Goal: Transaction & Acquisition: Purchase product/service

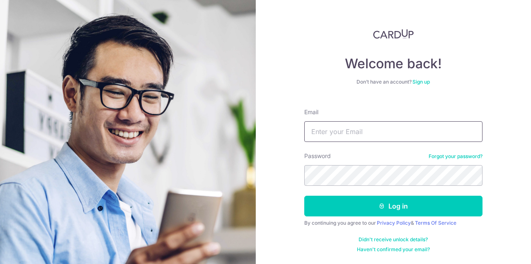
type input "admin@smart-awning.com"
click at [358, 208] on button "Log in" at bounding box center [393, 206] width 178 height 21
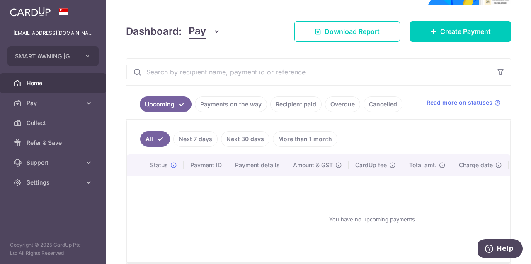
scroll to position [124, 0]
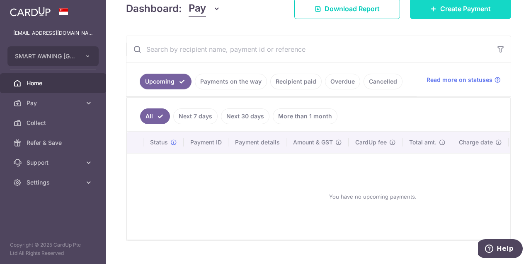
click at [435, 8] on link "Create Payment" at bounding box center [460, 8] width 101 height 21
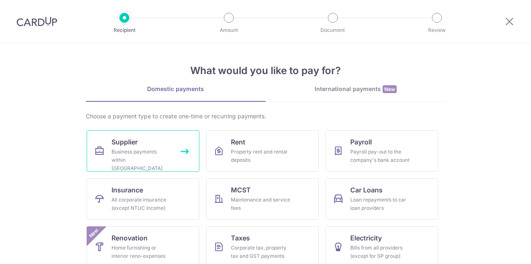
click at [152, 156] on div "Business payments within Singapore" at bounding box center [141, 160] width 60 height 25
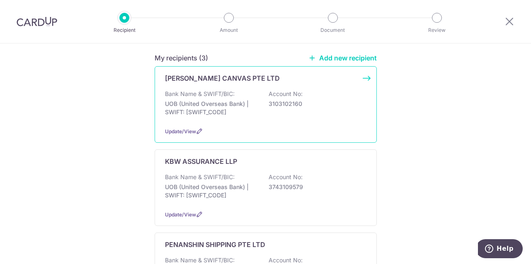
scroll to position [124, 0]
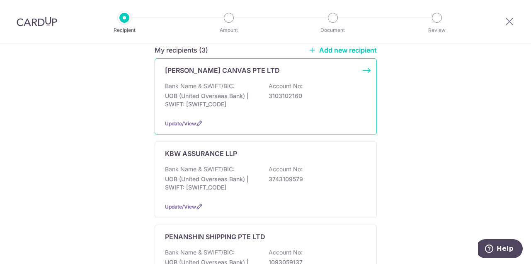
click at [224, 92] on p "UOB (United Overseas Bank) | SWIFT: [SWIFT_CODE]" at bounding box center [211, 100] width 93 height 17
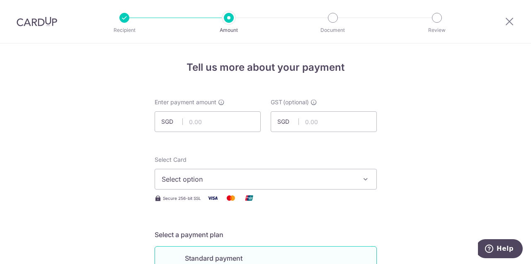
click at [220, 122] on input "text" at bounding box center [208, 121] width 106 height 21
paste input "8,525.82"
type input "8,525.82"
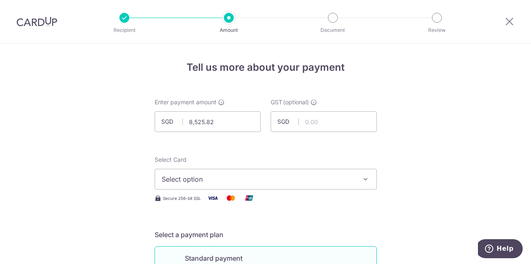
click at [339, 174] on button "Select option" at bounding box center [266, 179] width 222 height 21
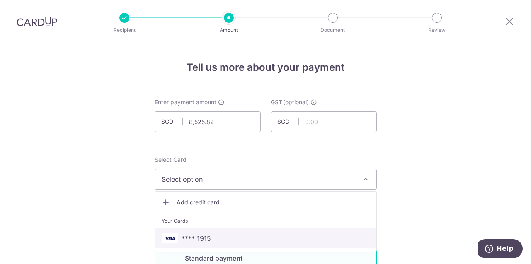
drag, startPoint x: 245, startPoint y: 237, endPoint x: 392, endPoint y: 171, distance: 161.6
click at [245, 237] on span "**** 1915" at bounding box center [266, 239] width 208 height 10
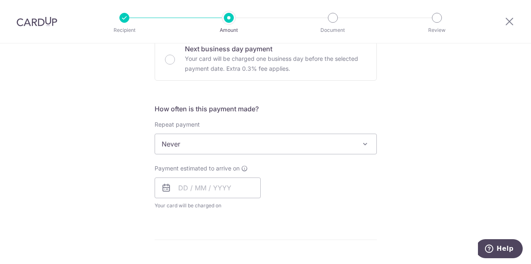
scroll to position [290, 0]
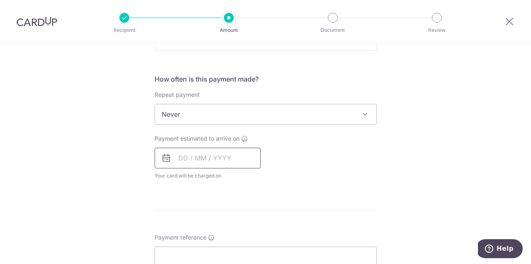
click at [212, 158] on input "text" at bounding box center [208, 158] width 106 height 21
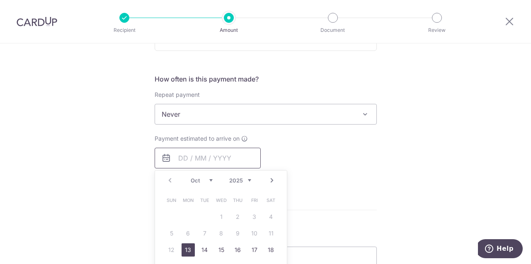
scroll to position [332, 0]
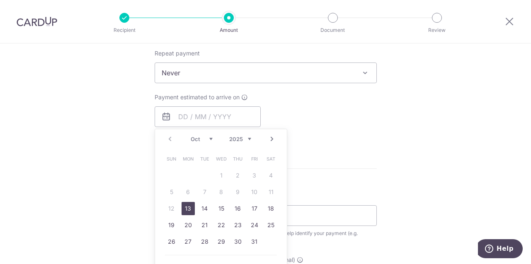
click at [186, 213] on link "13" at bounding box center [188, 208] width 13 height 13
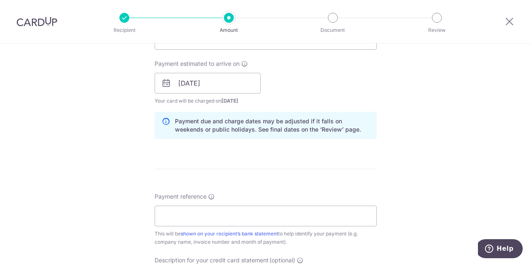
scroll to position [373, 0]
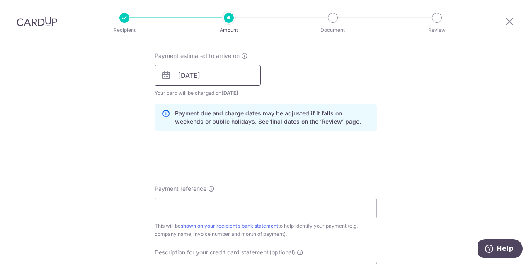
click at [210, 82] on input "[DATE]" at bounding box center [208, 75] width 106 height 21
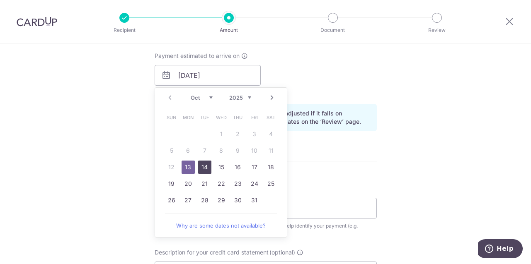
click at [205, 170] on link "14" at bounding box center [204, 167] width 13 height 13
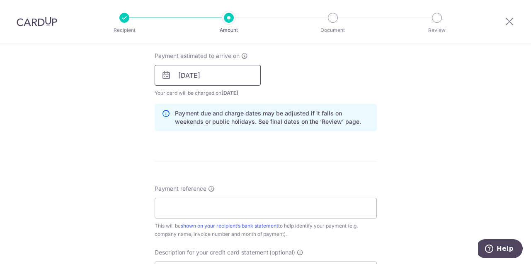
click at [247, 77] on input "14/10/2025" at bounding box center [208, 75] width 106 height 21
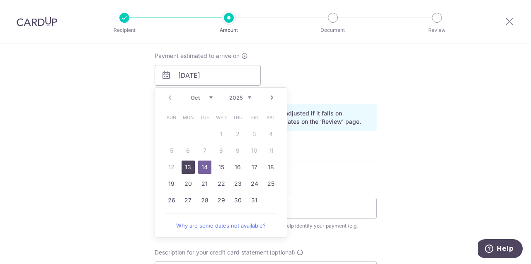
click at [186, 169] on link "13" at bounding box center [188, 167] width 13 height 13
type input "[DATE]"
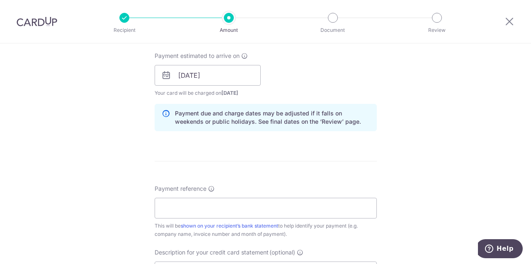
click at [324, 160] on form "Enter payment amount SGD 8,525.82 8525.82 GST (optional) SGD Select Card **** 1…" at bounding box center [266, 98] width 222 height 746
click at [225, 207] on input "Payment reference" at bounding box center [266, 208] width 222 height 21
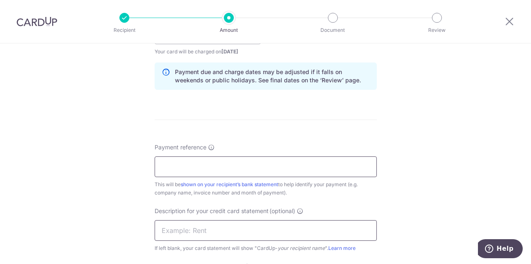
scroll to position [456, 0]
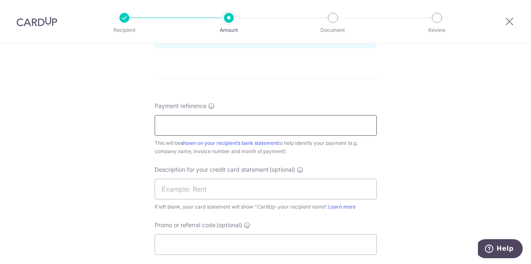
type input "s"
click at [470, 111] on div "Tell us more about your payment Enter payment amount SGD 8,525.82 8525.82 GST (…" at bounding box center [265, 7] width 531 height 839
click at [221, 122] on input "SMART" at bounding box center [266, 125] width 222 height 21
paste input "86211"
type input "SMART 86211"
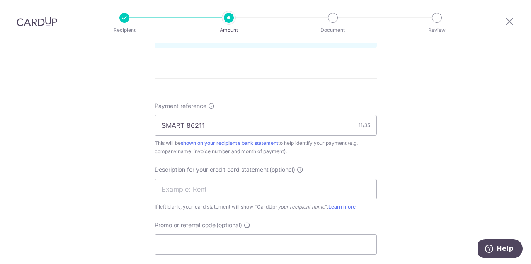
click at [393, 187] on div "Tell us more about your payment Enter payment amount SGD 8,525.82 8525.82 GST (…" at bounding box center [265, 7] width 531 height 839
click at [260, 185] on input "text" at bounding box center [266, 189] width 222 height 21
paste input "86211"
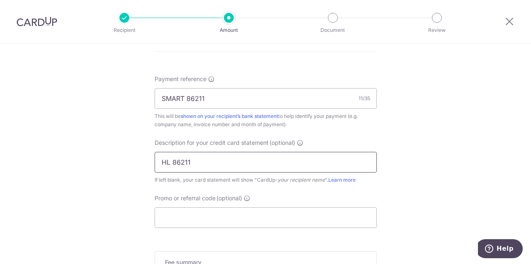
scroll to position [497, 0]
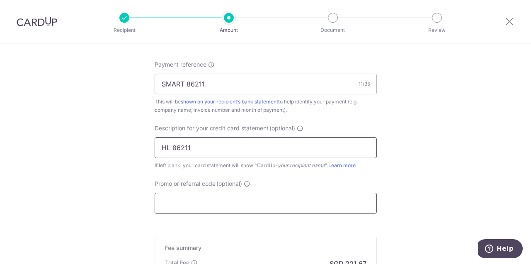
type input "HL 86211"
click at [211, 203] on input "Promo or referral code (optional)" at bounding box center [266, 203] width 222 height 21
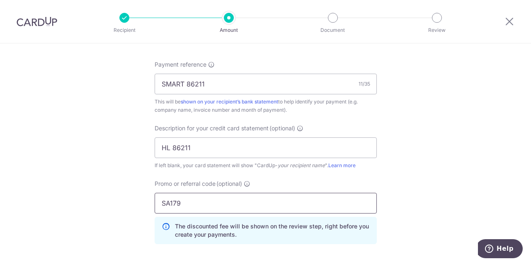
type input "SA179"
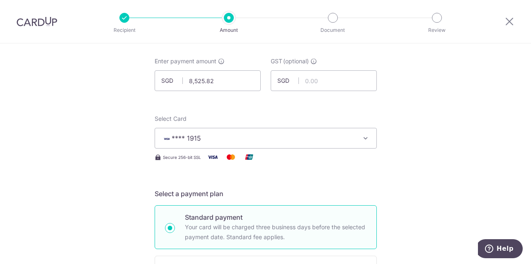
scroll to position [0, 0]
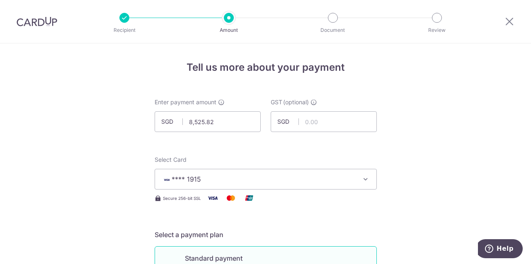
drag, startPoint x: 73, startPoint y: 99, endPoint x: 134, endPoint y: 115, distance: 63.4
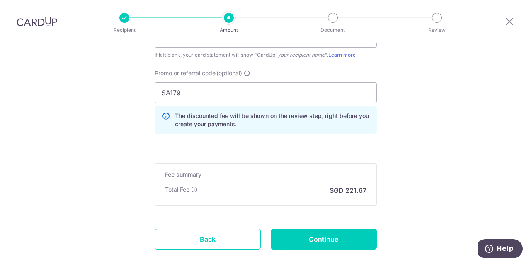
scroll to position [622, 0]
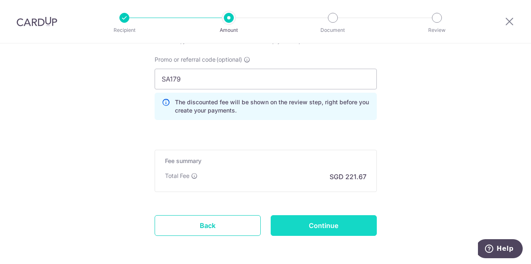
click at [336, 225] on input "Continue" at bounding box center [324, 226] width 106 height 21
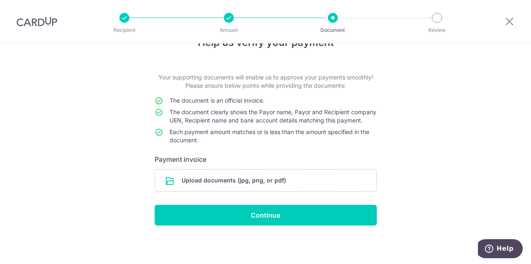
scroll to position [34, 0]
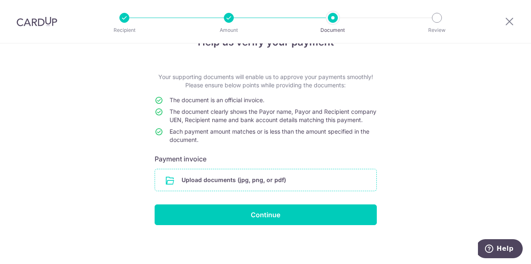
click at [247, 187] on input "file" at bounding box center [265, 181] width 221 height 22
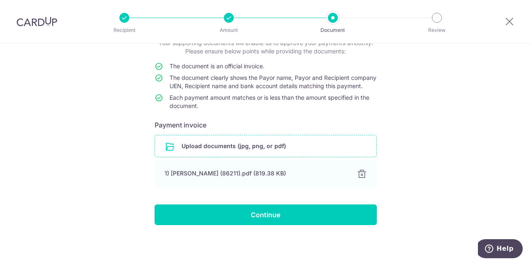
scroll to position [68, 0]
click at [314, 211] on input "Continue" at bounding box center [266, 215] width 222 height 21
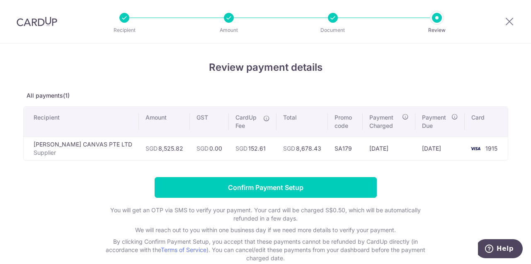
click at [293, 87] on div "Review payment details All payments(1) Recipient Amount GST CardUp Fee Total Pr…" at bounding box center [265, 169] width 485 height 218
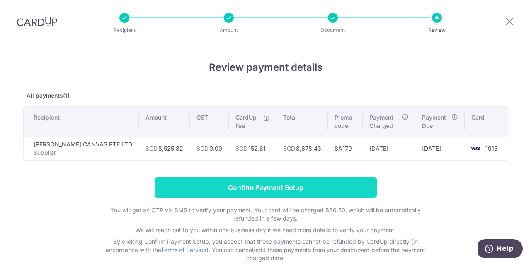
click at [296, 191] on input "Confirm Payment Setup" at bounding box center [266, 187] width 222 height 21
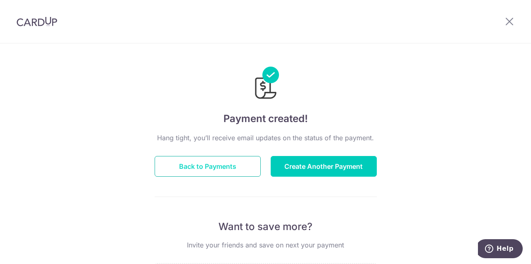
click at [226, 167] on button "Back to Payments" at bounding box center [208, 166] width 106 height 21
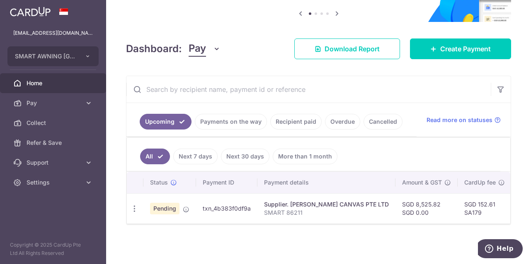
scroll to position [88, 0]
click at [354, 224] on div "× Pause Schedule Pause all future payments in this series Pause just this one p…" at bounding box center [318, 132] width 425 height 264
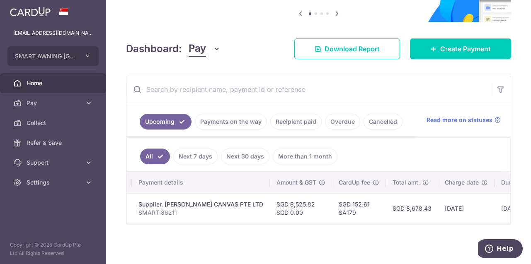
scroll to position [0, 135]
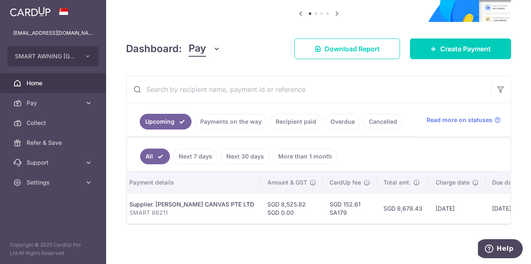
click at [377, 205] on td "SGD 8,678.43" at bounding box center [403, 209] width 52 height 30
drag, startPoint x: 376, startPoint y: 203, endPoint x: 403, endPoint y: 204, distance: 27.0
click at [403, 204] on td "SGD 8,678.43" at bounding box center [403, 209] width 52 height 30
copy td "8,678.43"
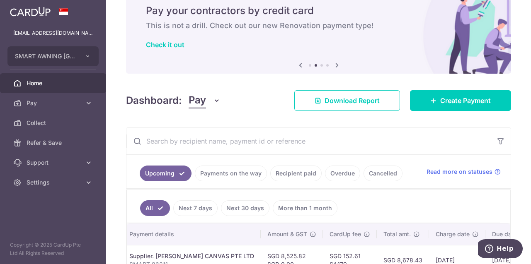
scroll to position [0, 0]
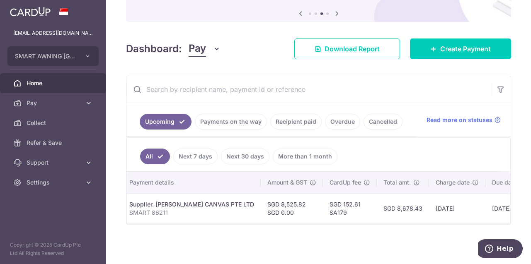
click at [231, 120] on link "Payments on the way" at bounding box center [231, 122] width 72 height 16
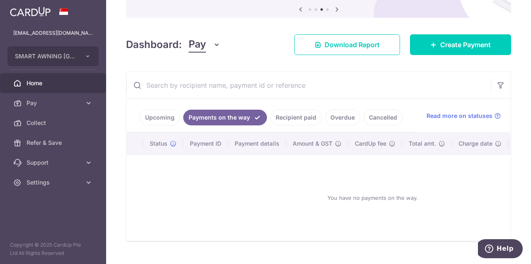
click at [301, 121] on link "Recipient paid" at bounding box center [295, 118] width 51 height 16
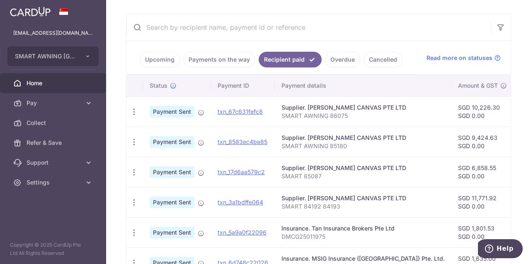
scroll to position [130, 0]
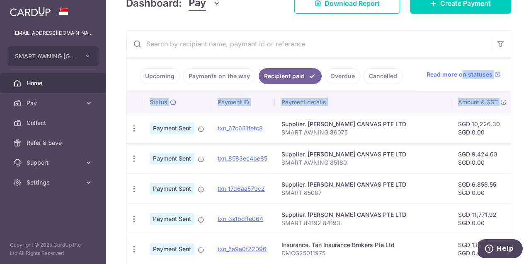
drag, startPoint x: 458, startPoint y: 90, endPoint x: 520, endPoint y: 92, distance: 61.8
click at [520, 92] on div "× Pause Schedule Pause all future payments in this series Pause just this one p…" at bounding box center [318, 132] width 425 height 264
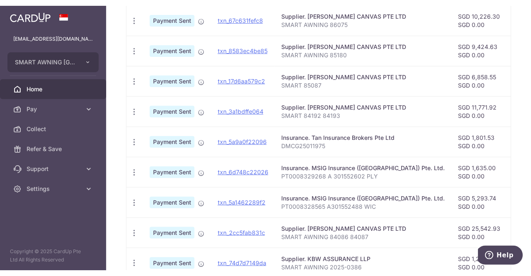
scroll to position [296, 0]
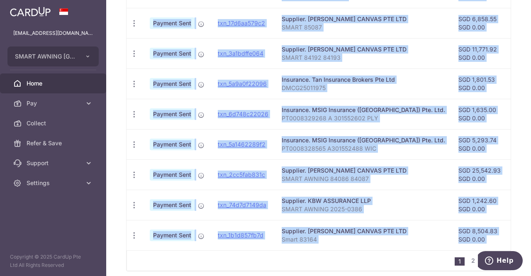
drag, startPoint x: 350, startPoint y: 254, endPoint x: 370, endPoint y: 254, distance: 19.5
click at [370, 254] on div "Status Payment ID Payment details Amount & GST CardUp fee Total amt. Charge dat…" at bounding box center [318, 98] width 384 height 345
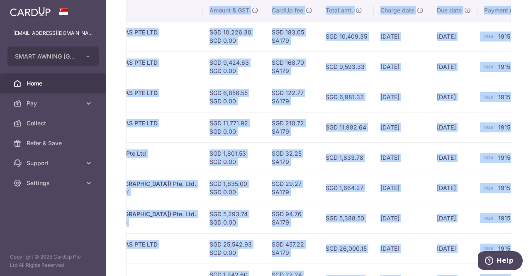
scroll to position [171, 0]
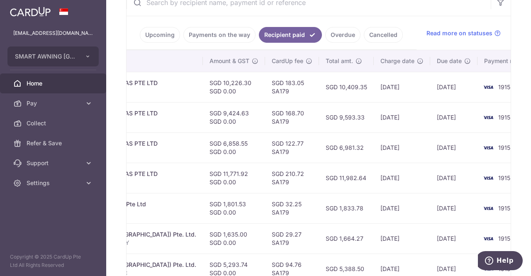
click at [385, 20] on ul "Upcoming Payments on the way Recipient paid Overdue Cancelled" at bounding box center [271, 33] width 290 height 34
drag, startPoint x: 274, startPoint y: 153, endPoint x: 231, endPoint y: 152, distance: 42.3
click at [232, 152] on tr "PDF Receipt Payment Sent txn_17d6aa579c2 Supplier. HENG LEE CANVAS PTE LTD SMAR…" at bounding box center [209, 147] width 662 height 30
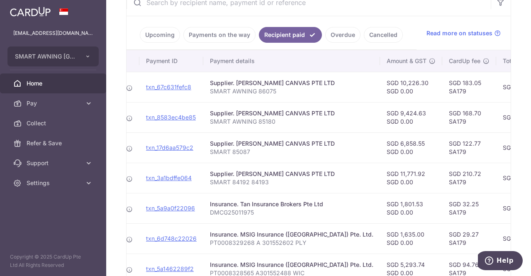
scroll to position [0, 0]
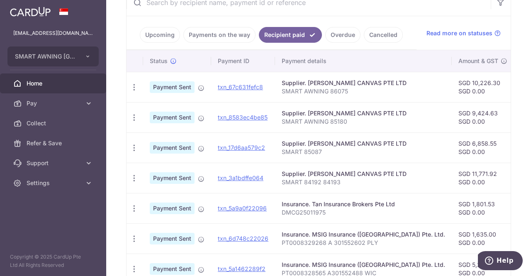
drag, startPoint x: 331, startPoint y: 150, endPoint x: 160, endPoint y: 102, distance: 177.2
click at [153, 107] on tbody "PDF Receipt Payment Sent txn_67c631fefc8 Supplier. HENG LEE CANVAS PTE LTD SMAR…" at bounding box center [457, 223] width 662 height 303
click at [398, 147] on div "Supplier. [PERSON_NAME] CANVAS PTE LTD" at bounding box center [362, 143] width 163 height 8
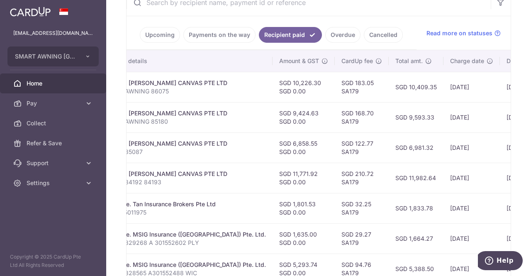
scroll to position [0, 191]
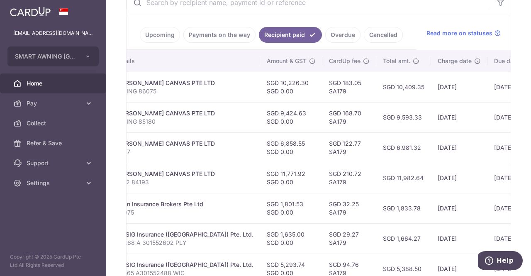
drag, startPoint x: 455, startPoint y: 125, endPoint x: 442, endPoint y: 124, distance: 12.9
click at [442, 124] on tr "PDF Receipt Payment Sent txn_8583ec4be85 Supplier. HENG LEE CANVAS PTE LTD SMAR…" at bounding box center [266, 117] width 662 height 30
click at [448, 121] on td "15/09/2025" at bounding box center [459, 117] width 56 height 30
drag, startPoint x: 249, startPoint y: 112, endPoint x: 276, endPoint y: 113, distance: 27.4
click at [276, 113] on td "SGD 9,424.63 SGD 0.00" at bounding box center [291, 117] width 62 height 30
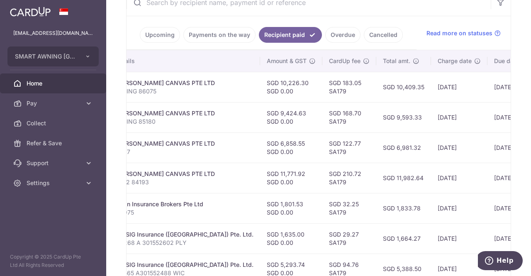
copy td "9,424.63"
drag, startPoint x: 153, startPoint y: 123, endPoint x: 138, endPoint y: 123, distance: 14.9
click at [138, 123] on p "SMART AWNING 85180" at bounding box center [171, 121] width 163 height 8
copy p "85180"
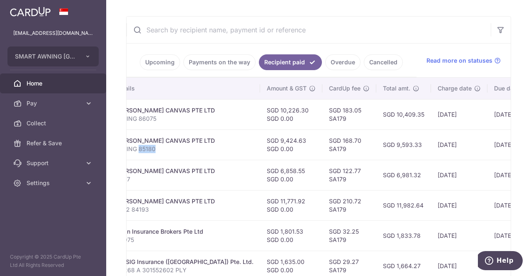
scroll to position [130, 0]
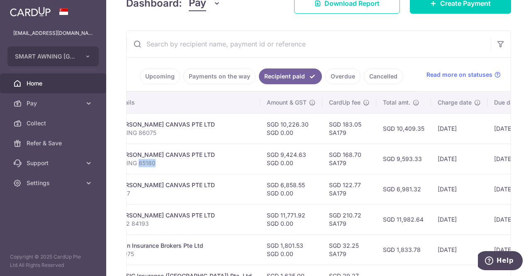
drag, startPoint x: 202, startPoint y: 89, endPoint x: 195, endPoint y: 89, distance: 7.1
click at [195, 89] on ul "Upcoming Payments on the way Recipient paid Overdue Cancelled" at bounding box center [271, 75] width 290 height 34
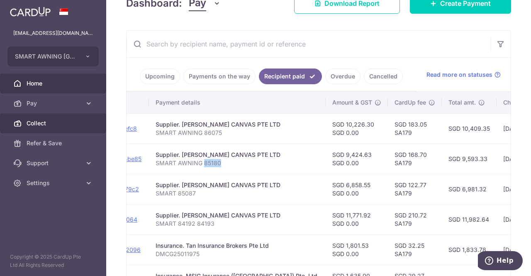
scroll to position [0, 0]
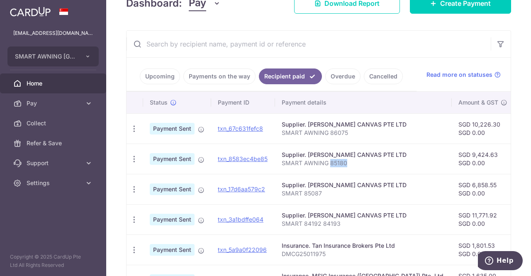
drag, startPoint x: 193, startPoint y: 125, endPoint x: 150, endPoint y: 129, distance: 42.5
click at [85, 126] on main "admin@smart-awning.com SMART AWNING SINGAPORE PTE. LTD. Add new company SMART A…" at bounding box center [265, 138] width 531 height 276
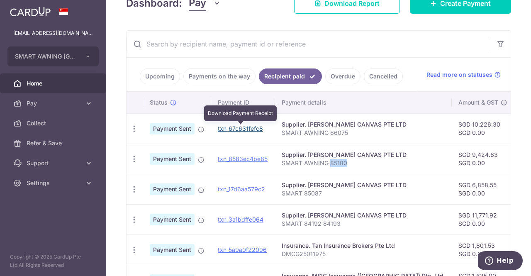
click at [228, 127] on link "txn_67c631fefc8" at bounding box center [240, 128] width 45 height 7
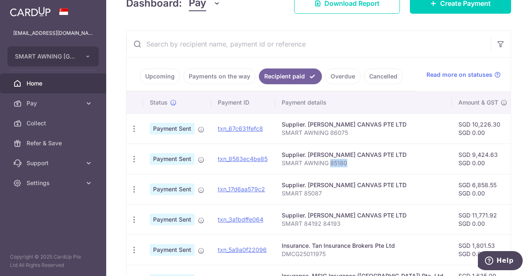
click at [362, 51] on input "text" at bounding box center [308, 44] width 364 height 27
drag, startPoint x: 428, startPoint y: 121, endPoint x: 451, endPoint y: 130, distance: 25.5
click at [452, 130] on td "SGD 10,226.30 SGD 0.00" at bounding box center [482, 128] width 62 height 30
click at [451, 125] on td "SGD 10,226.30 SGD 0.00" at bounding box center [482, 128] width 62 height 30
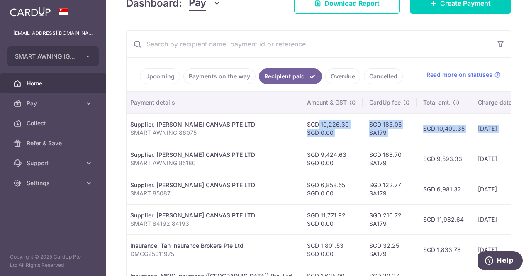
scroll to position [0, 249]
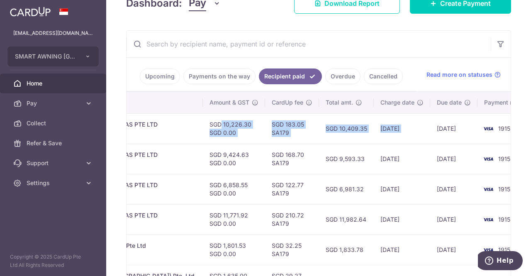
drag, startPoint x: 425, startPoint y: 127, endPoint x: 403, endPoint y: 129, distance: 22.1
click at [403, 129] on tr "PDF Receipt Payment Sent txn_67c631fefc8 Supplier. HENG LEE CANVAS PTE LTD SMAR…" at bounding box center [209, 128] width 662 height 30
click at [430, 132] on td "22/09/2025" at bounding box center [453, 128] width 47 height 30
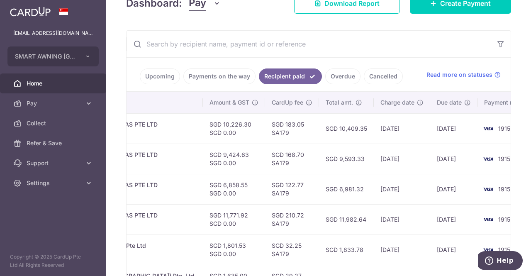
drag, startPoint x: 391, startPoint y: 164, endPoint x: 326, endPoint y: 130, distance: 74.0
click at [276, 123] on tbody "PDF Receipt Payment Sent txn_67c631fefc8 Supplier. HENG LEE CANVAS PTE LTD SMAR…" at bounding box center [209, 264] width 662 height 303
click at [383, 144] on td "15/09/2025" at bounding box center [401, 158] width 56 height 30
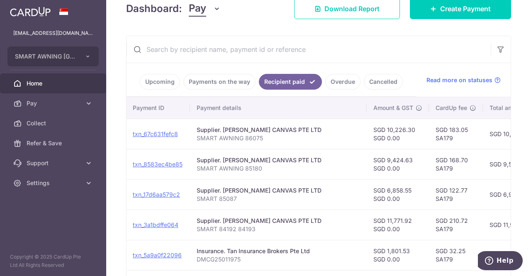
scroll to position [0, 0]
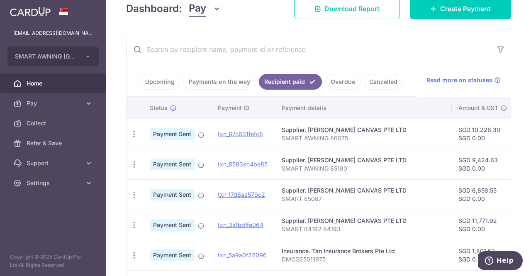
drag, startPoint x: 219, startPoint y: 133, endPoint x: 121, endPoint y: 128, distance: 97.6
click at [109, 128] on div "× Pause Schedule Pause all future payments in this series Pause just this one p…" at bounding box center [318, 138] width 424 height 276
click at [376, 48] on input "text" at bounding box center [308, 49] width 364 height 27
click at [155, 80] on link "Upcoming" at bounding box center [160, 82] width 40 height 16
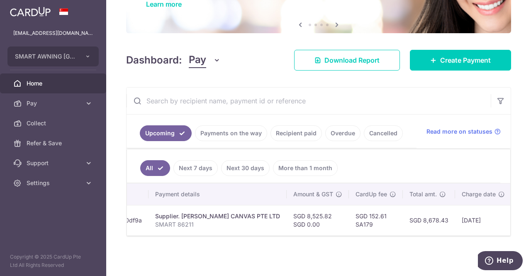
scroll to position [0, 146]
drag, startPoint x: 287, startPoint y: 212, endPoint x: 315, endPoint y: 211, distance: 27.8
click at [315, 211] on td "SGD 8,525.82 SGD 0.00" at bounding box center [317, 220] width 62 height 30
copy td "8,525.82"
drag, startPoint x: 191, startPoint y: 221, endPoint x: 177, endPoint y: 222, distance: 14.2
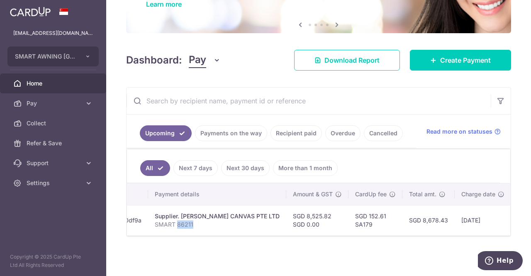
click at [177, 222] on p "SMART 86211" at bounding box center [217, 224] width 125 height 8
copy p "86211"
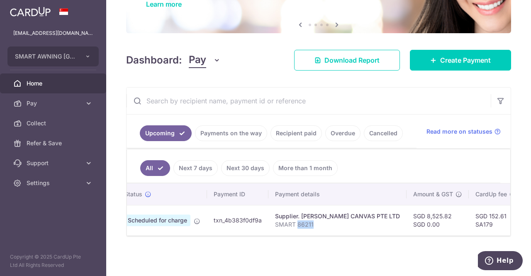
scroll to position [0, 13]
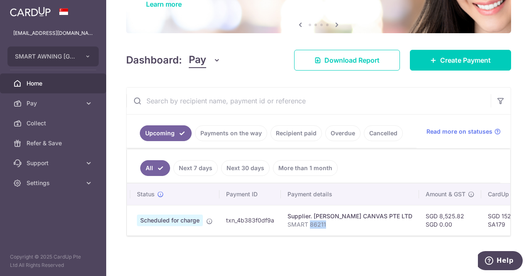
click at [348, 220] on p "SMART 86211" at bounding box center [349, 224] width 125 height 8
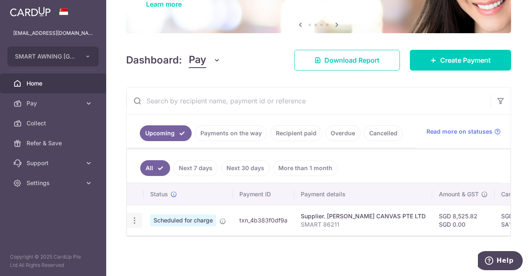
click at [137, 217] on icon "button" at bounding box center [134, 220] width 9 height 9
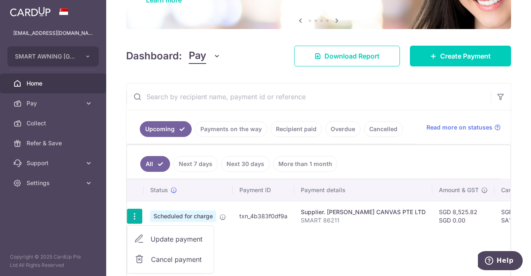
click at [262, 254] on div "Status Payment ID Payment details Amount & GST CardUp fee Total amt. Charge dat…" at bounding box center [318, 229] width 383 height 100
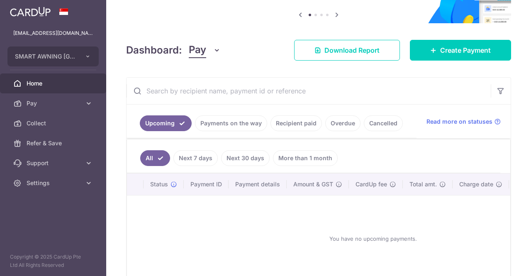
click at [228, 126] on link "Payments on the way" at bounding box center [231, 123] width 72 height 16
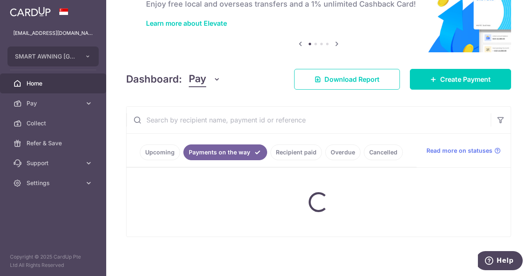
scroll to position [42, 0]
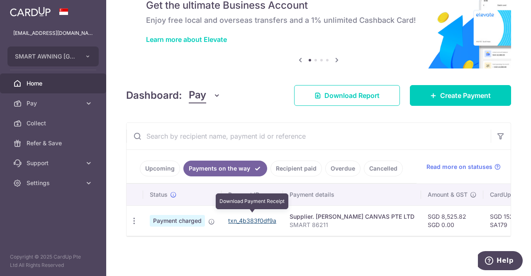
click at [245, 218] on link "txn_4b383f0df9a" at bounding box center [252, 220] width 48 height 7
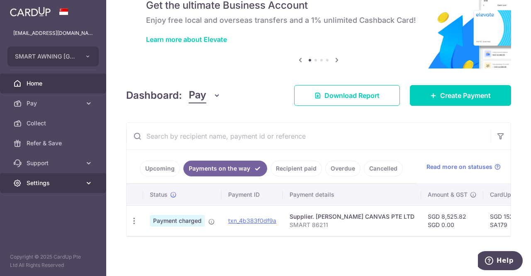
click at [66, 184] on span "Settings" at bounding box center [54, 183] width 55 height 8
